Goal: Find specific fact: Find specific fact

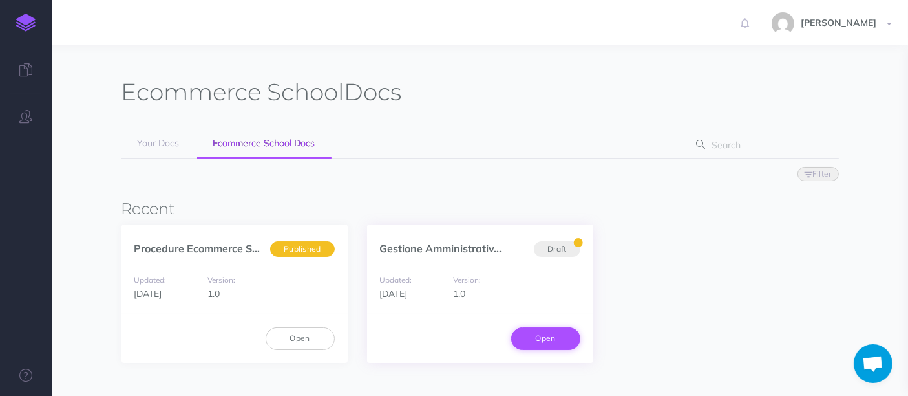
click at [536, 337] on link "Open" at bounding box center [545, 338] width 69 height 22
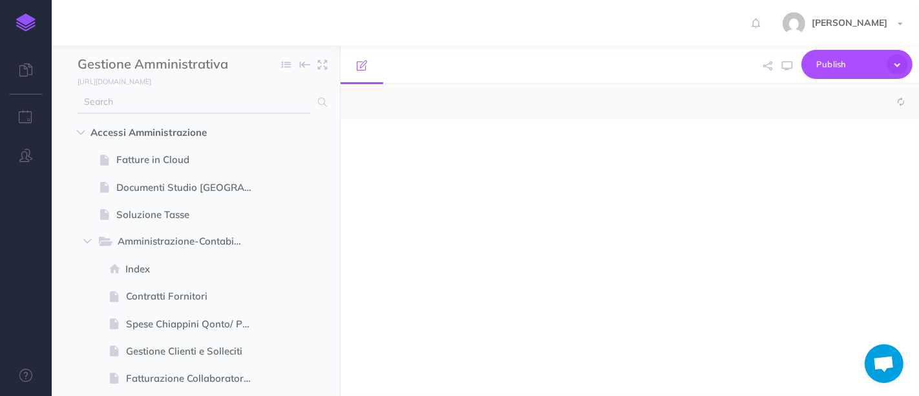
click at [130, 95] on input "text" at bounding box center [194, 102] width 233 height 23
type input "ca"
select select "null"
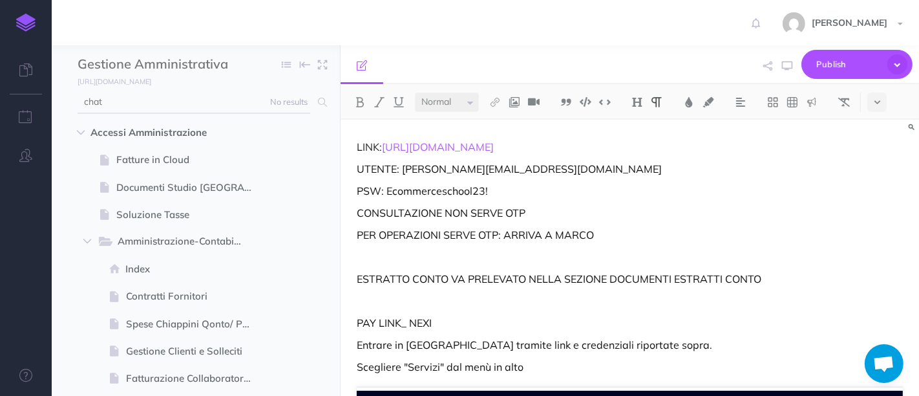
type input "chat"
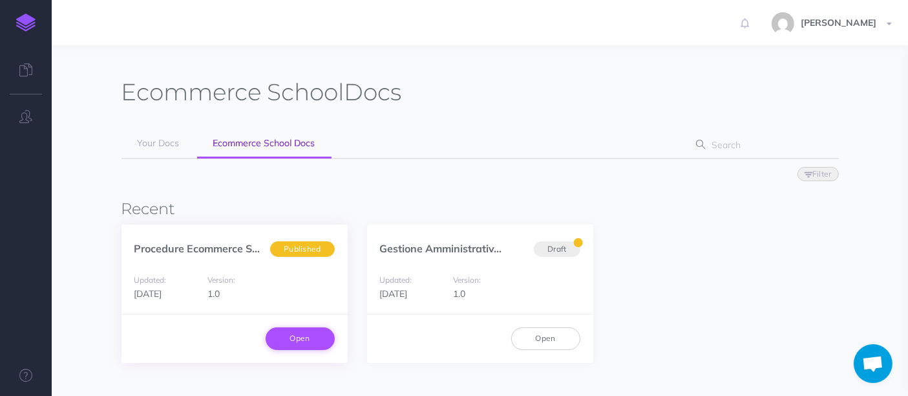
click at [283, 339] on link "Open" at bounding box center [300, 338] width 69 height 22
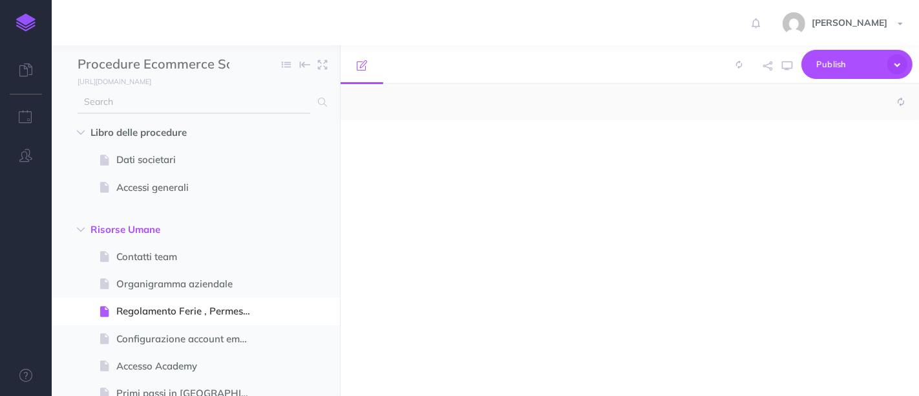
click at [178, 100] on input "text" at bounding box center [194, 102] width 233 height 23
type input "c"
select select "null"
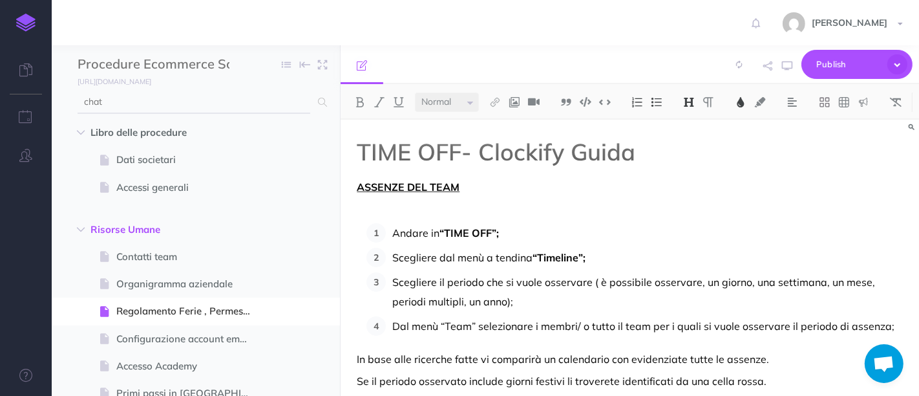
type input "chat"
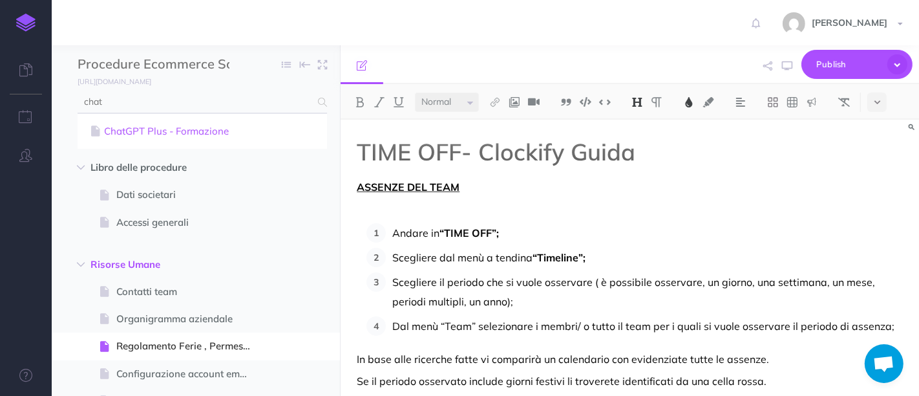
click at [123, 134] on link "ChatGPT Plus - Formazione" at bounding box center [202, 131] width 230 height 16
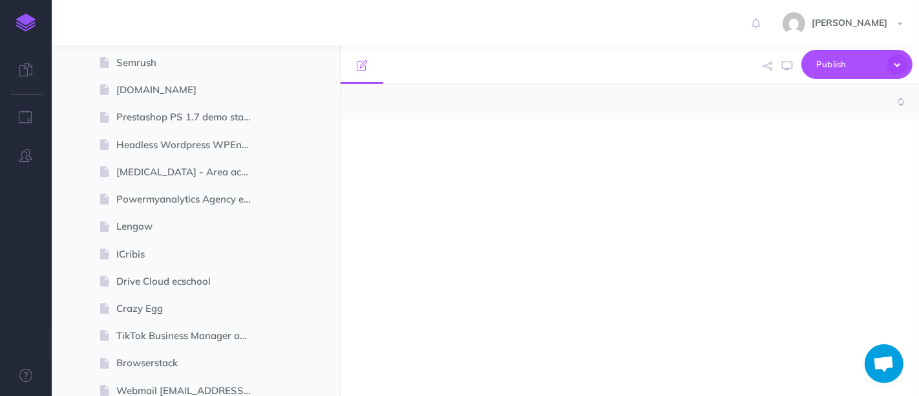
select select "null"
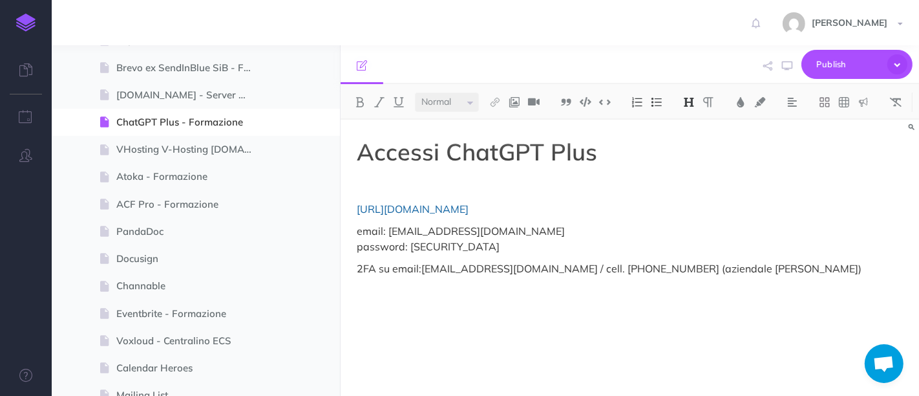
scroll to position [2283, 0]
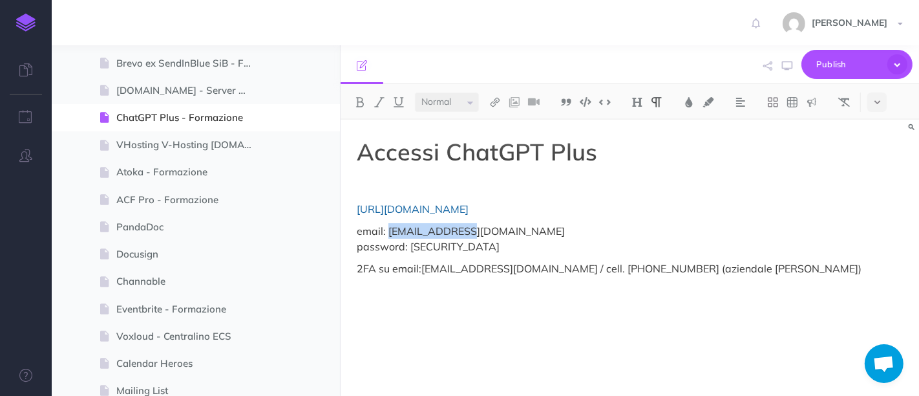
drag, startPoint x: 389, startPoint y: 231, endPoint x: 482, endPoint y: 223, distance: 93.5
click at [482, 223] on p "email: academy@ecommerce-school.it password: o96J6xM9&h7Y" at bounding box center [630, 238] width 546 height 31
click at [522, 215] on p "https://chat.openai.com/chat" at bounding box center [630, 209] width 546 height 16
drag, startPoint x: 500, startPoint y: 210, endPoint x: 345, endPoint y: 212, distance: 155.8
click at [345, 212] on div "Accessi ChatGPT Plus https://chat.openai.com/chat email: academy@ecommerce-scho…" at bounding box center [630, 251] width 579 height 263
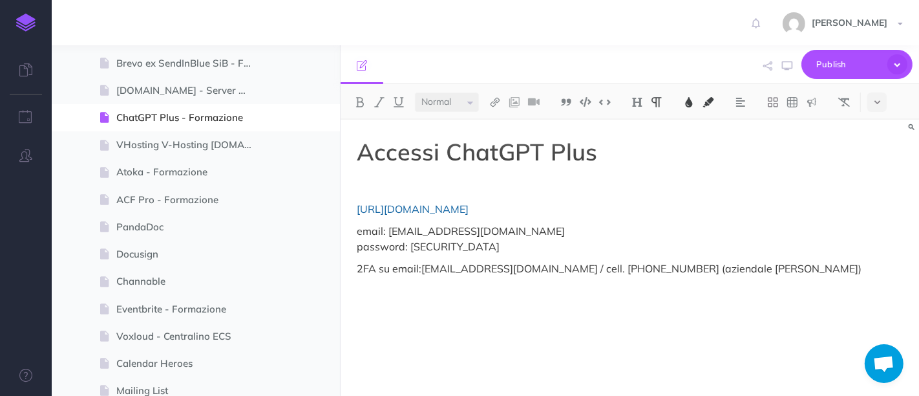
copy span "https://chat.openai.com/chat"
